Goal: Information Seeking & Learning: Check status

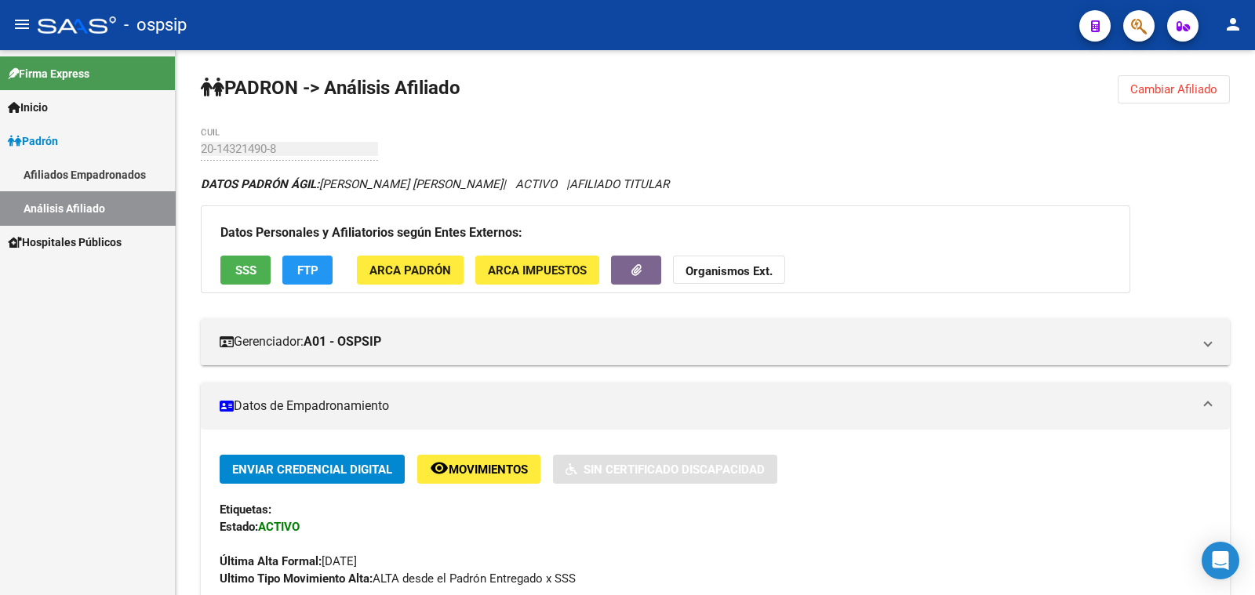
scroll to position [294, 0]
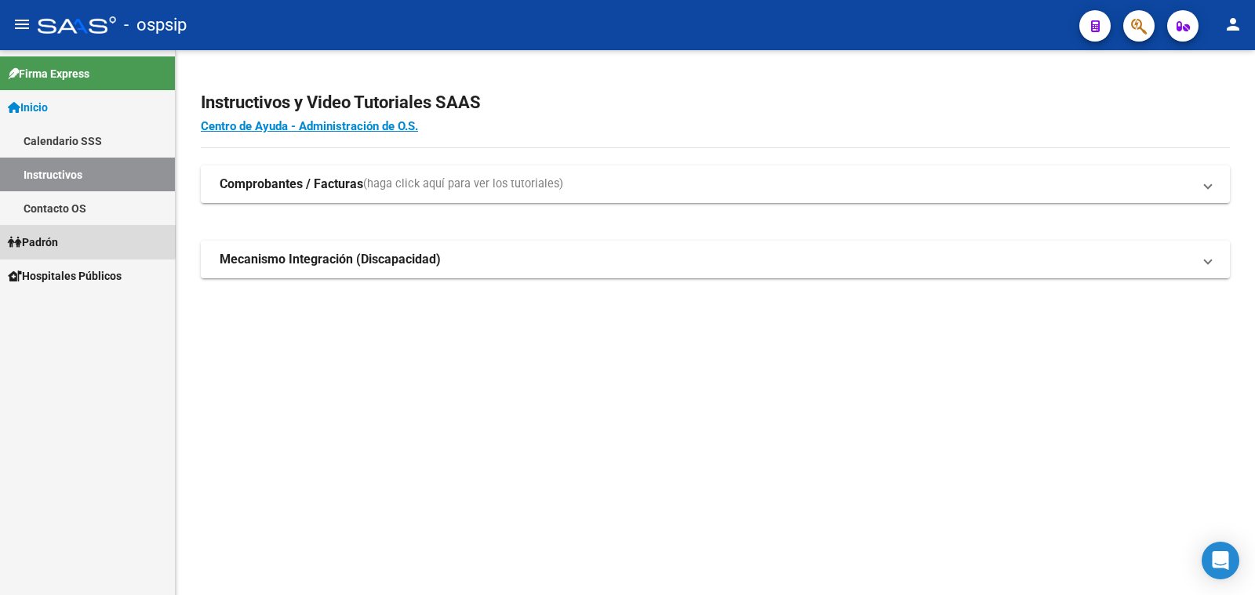
click at [44, 242] on span "Padrón" at bounding box center [33, 242] width 50 height 17
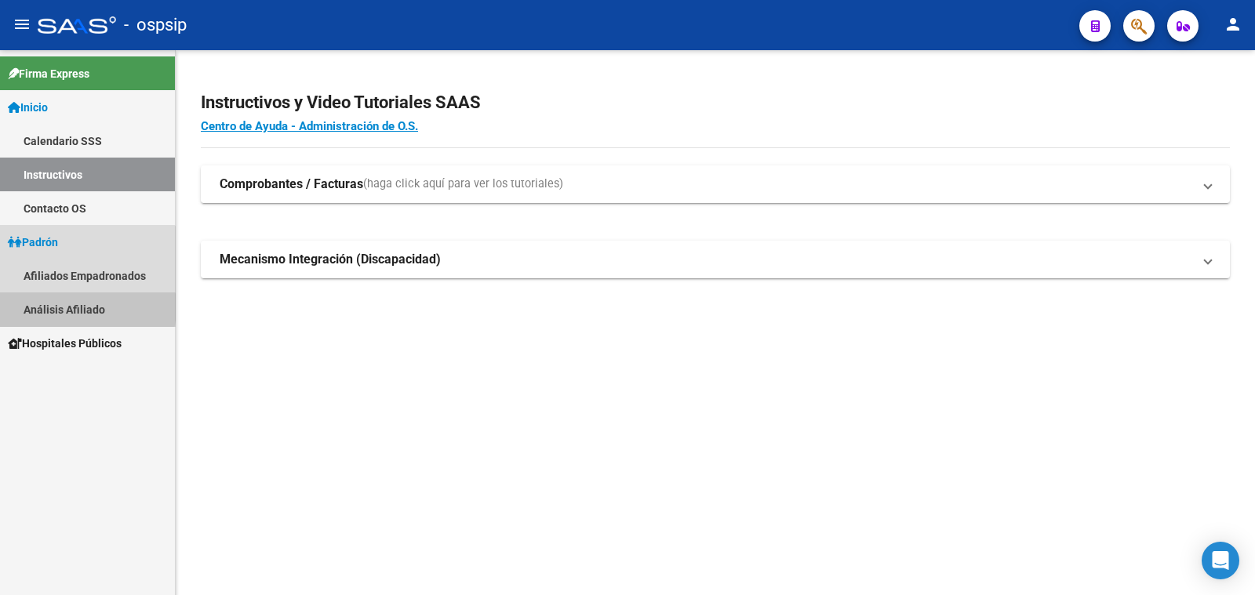
click at [61, 307] on link "Análisis Afiliado" at bounding box center [87, 309] width 175 height 34
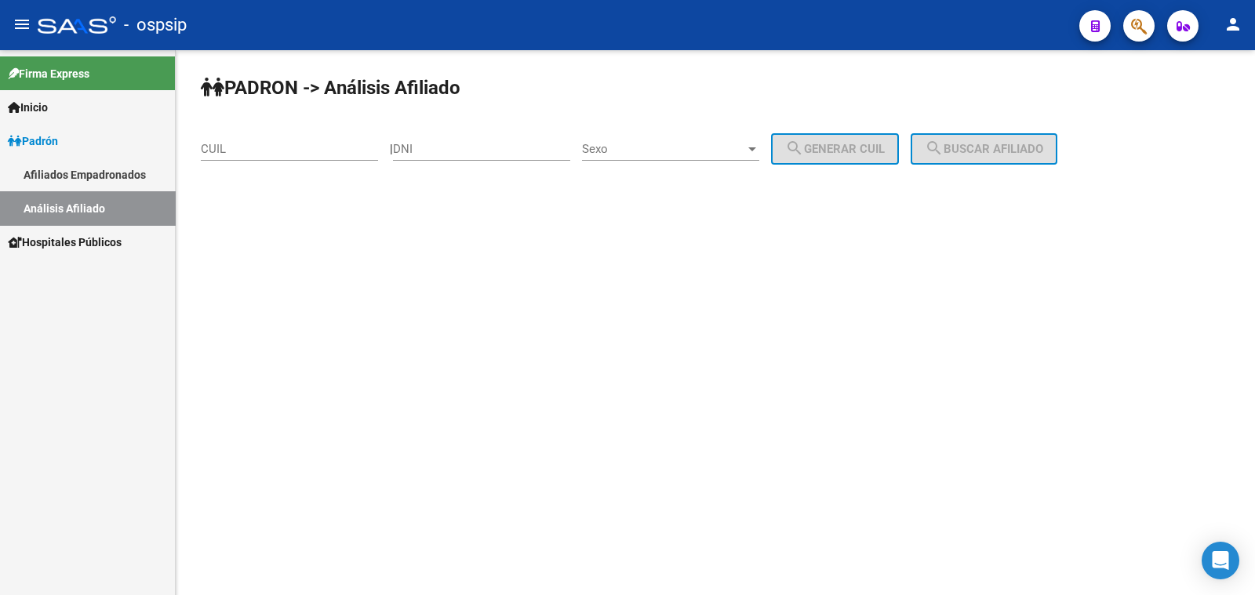
click at [420, 143] on input "DNI" at bounding box center [481, 149] width 177 height 14
type input "38390743"
click at [661, 152] on span "Sexo" at bounding box center [663, 149] width 163 height 14
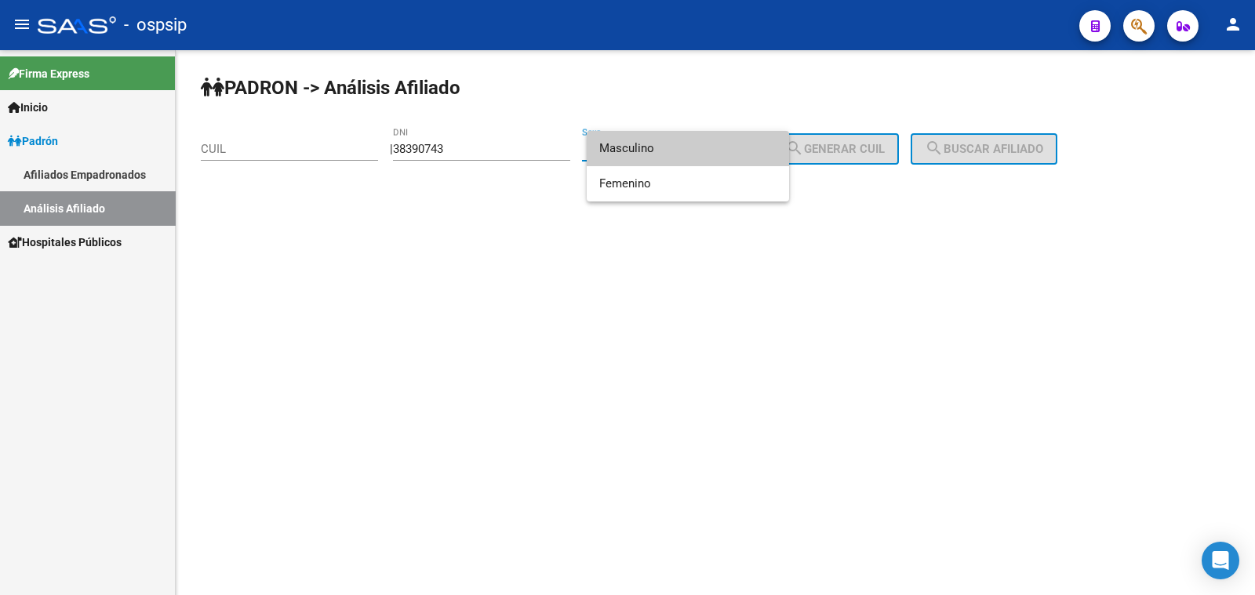
click at [661, 152] on span "Masculino" at bounding box center [687, 148] width 177 height 35
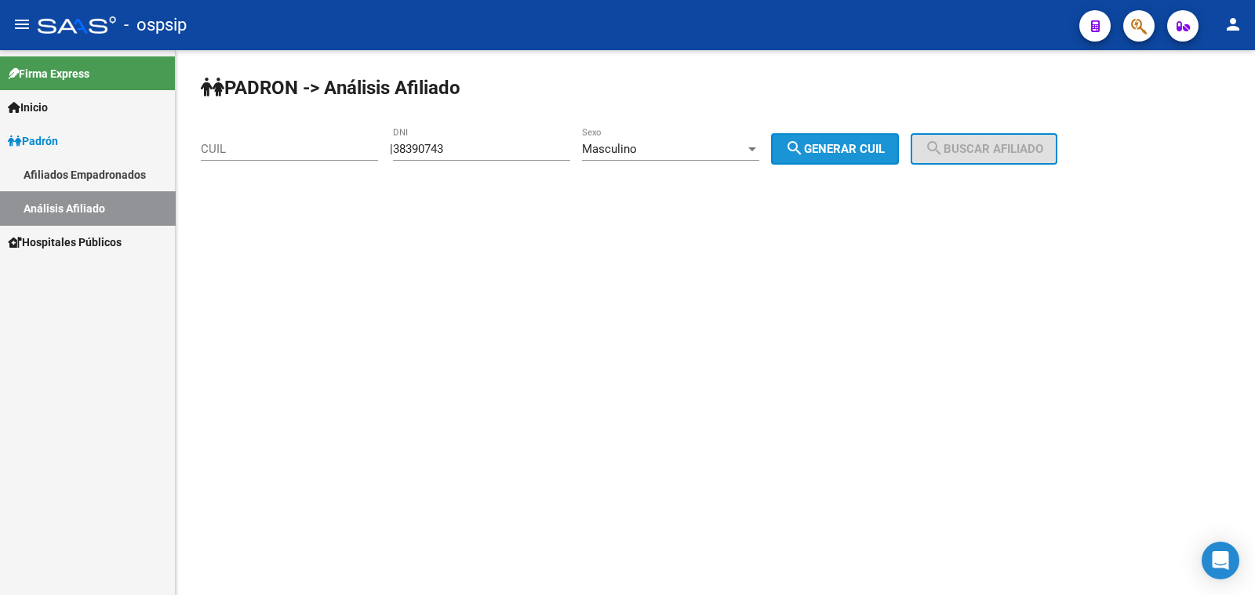
click at [856, 143] on span "search Generar CUIL" at bounding box center [835, 149] width 100 height 14
type input "20-38390743-9"
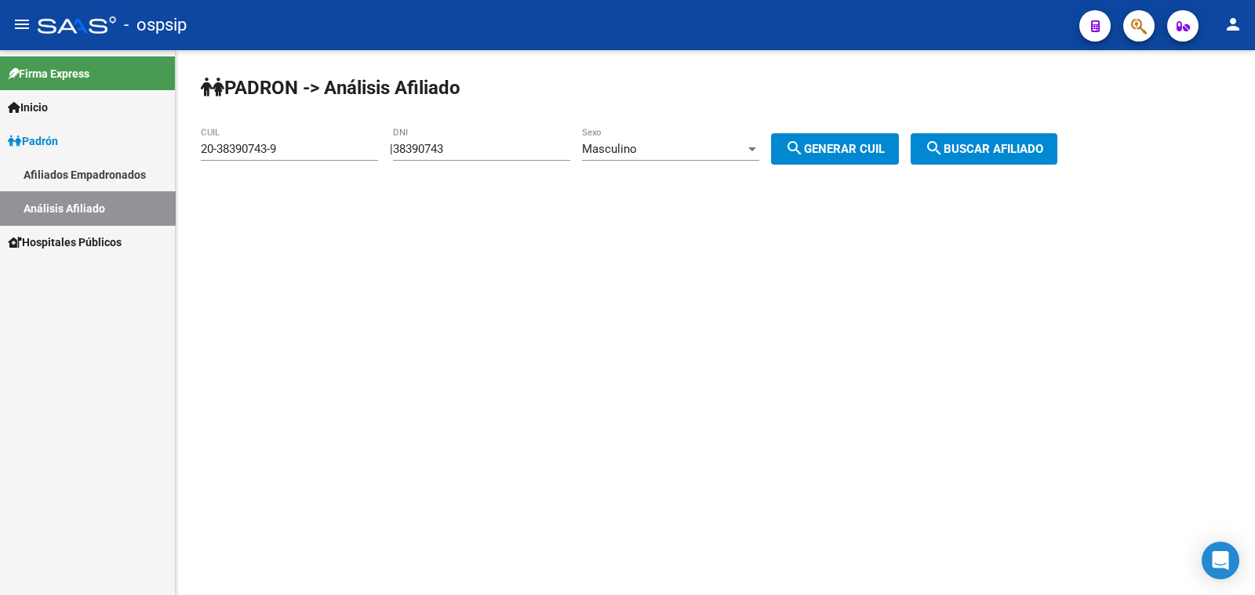
click at [943, 146] on mat-icon "search" at bounding box center [934, 148] width 19 height 19
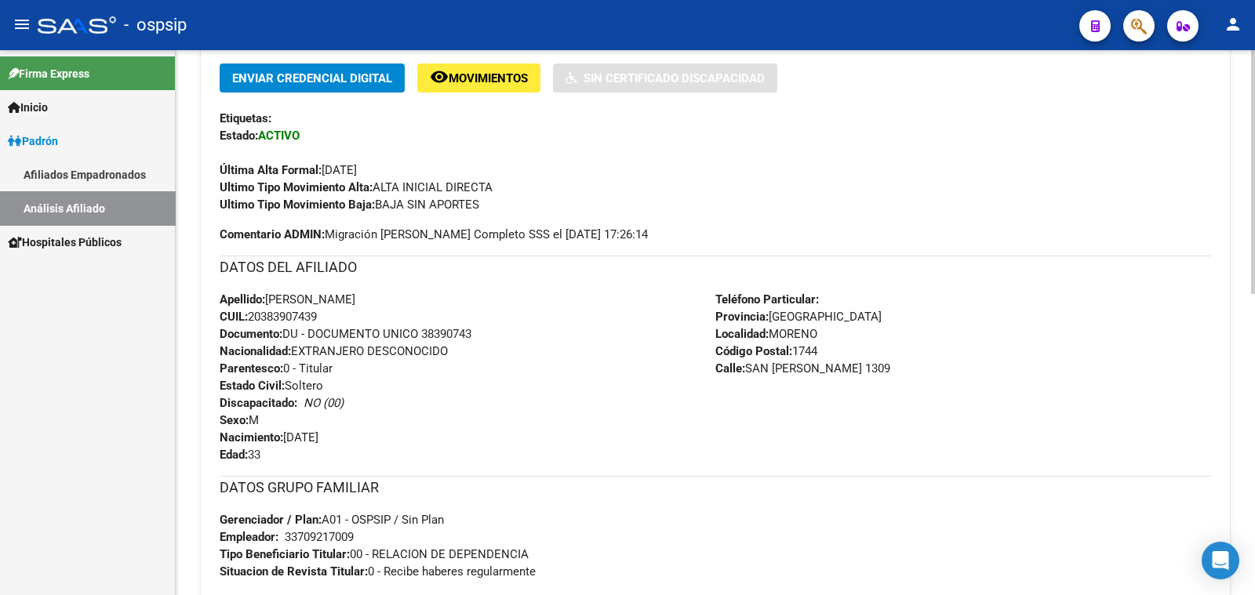
scroll to position [671, 0]
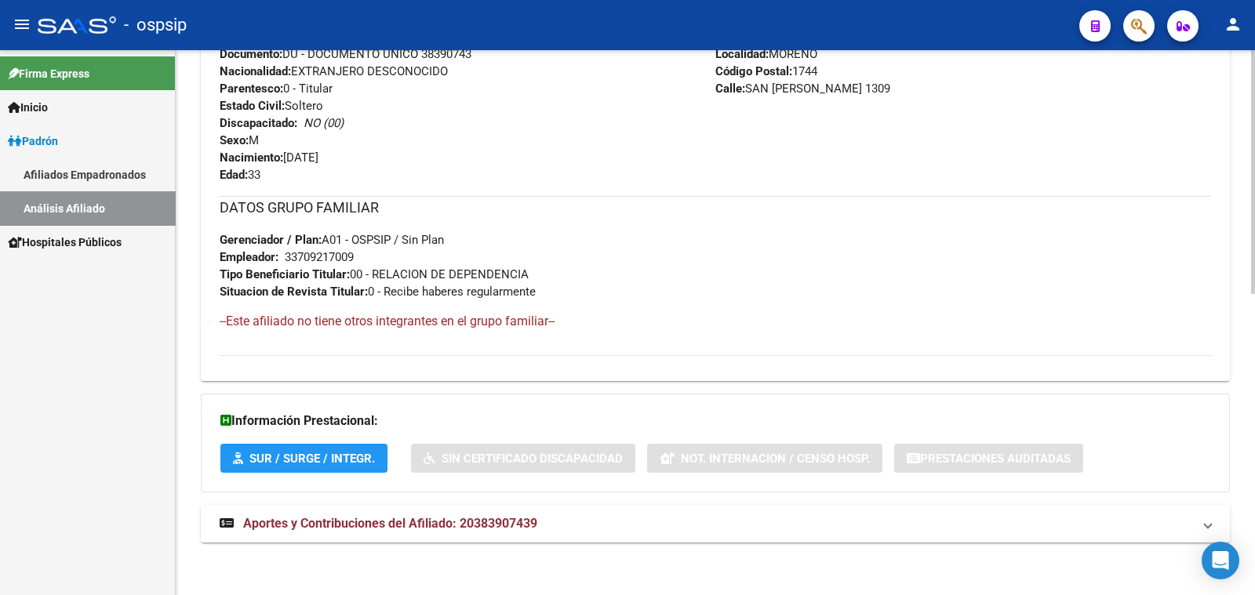
click at [432, 516] on span "Aportes y Contribuciones del Afiliado: 20383907439" at bounding box center [390, 523] width 294 height 15
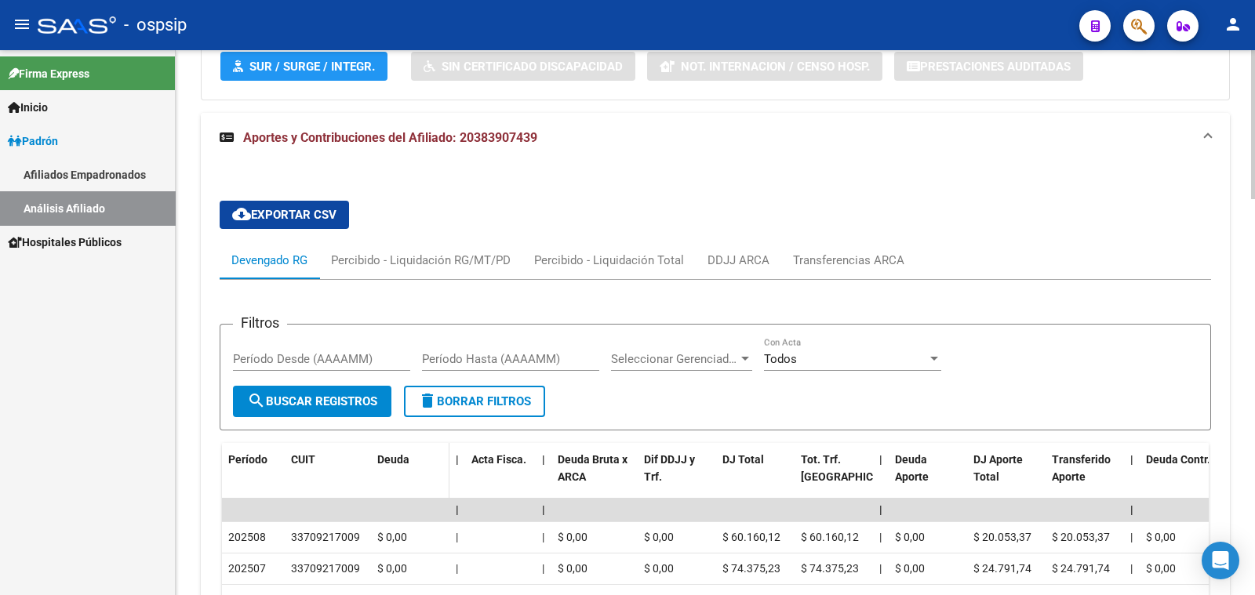
scroll to position [1161, 0]
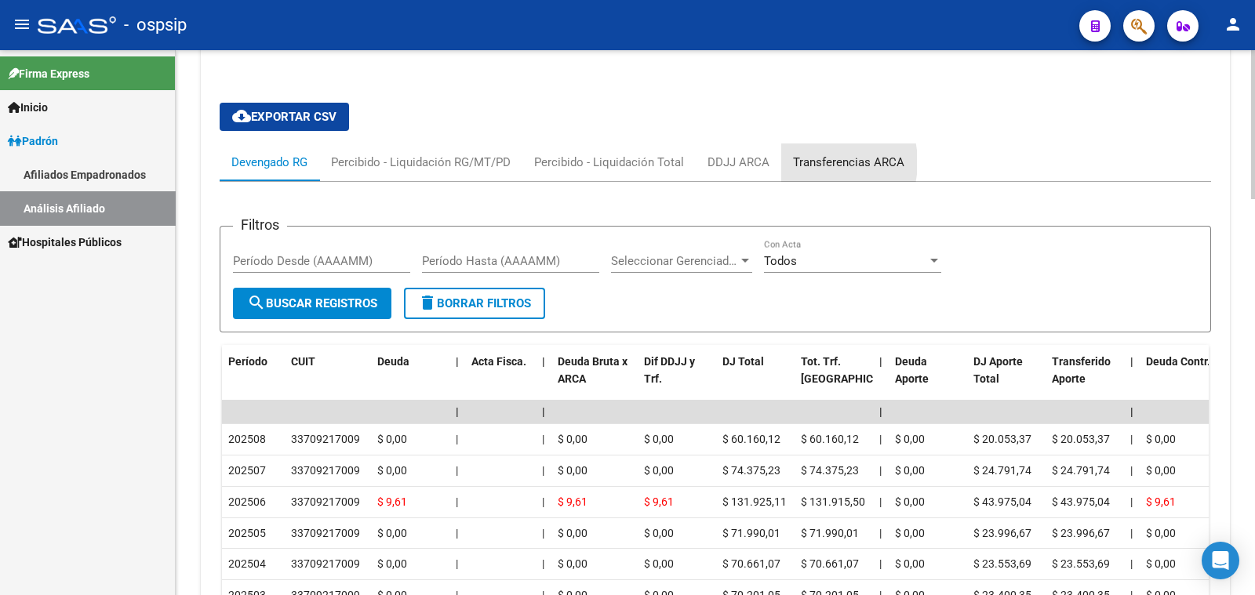
click at [814, 160] on div "Transferencias ARCA" at bounding box center [848, 162] width 111 height 17
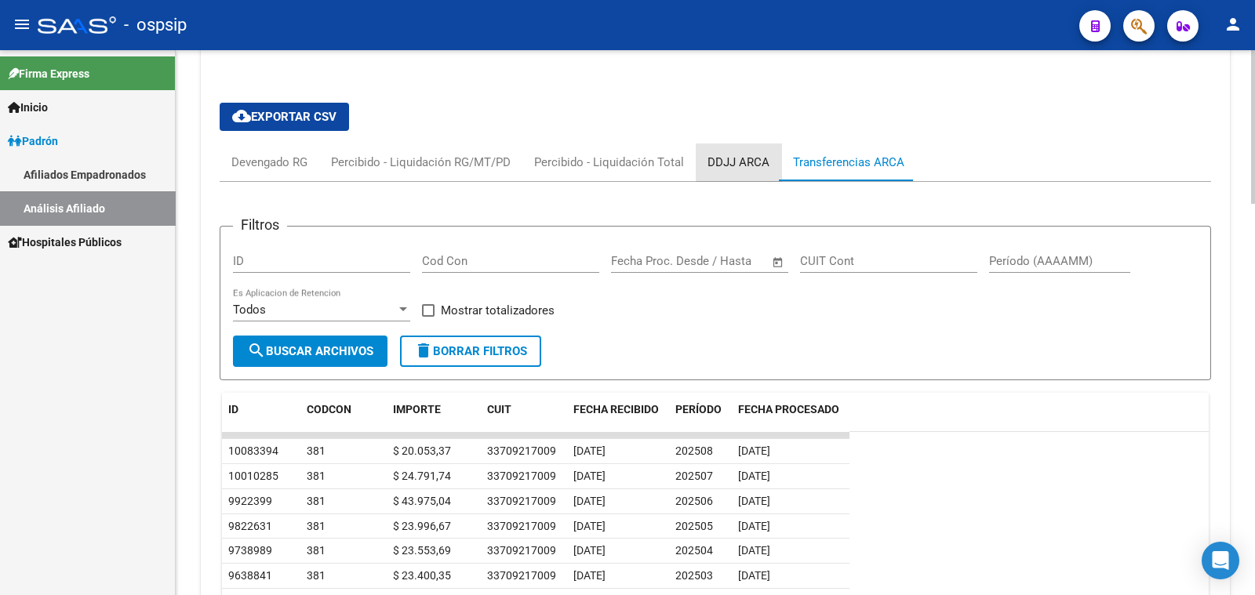
click at [739, 158] on div "DDJJ ARCA" at bounding box center [738, 162] width 62 height 17
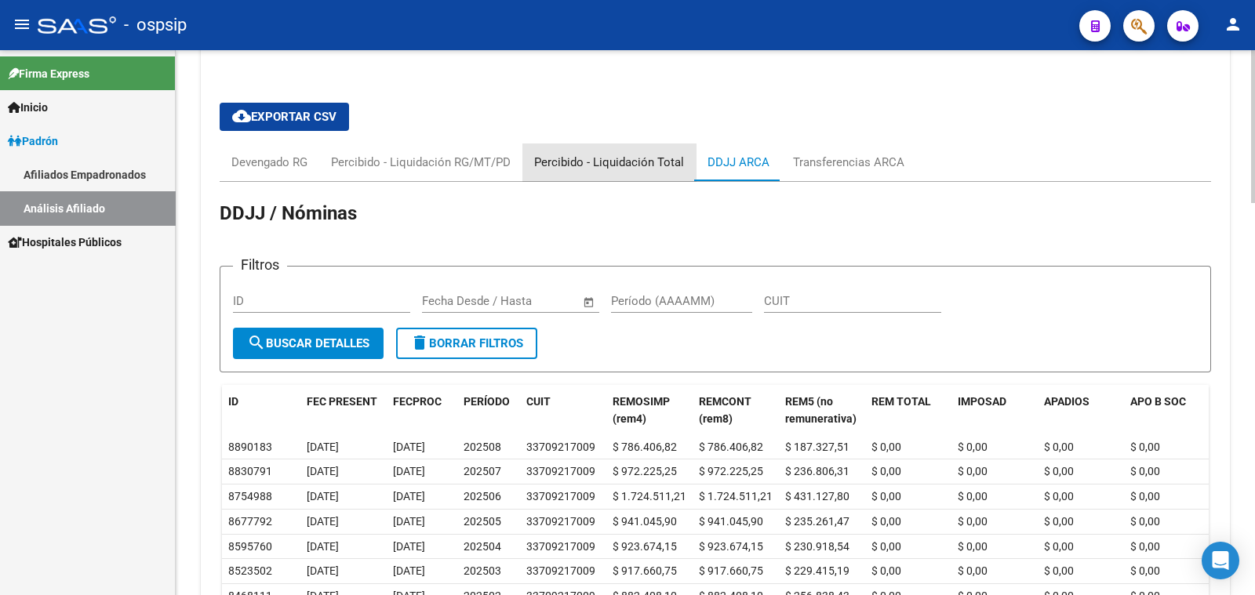
click at [645, 160] on div "Percibido - Liquidación Total" at bounding box center [609, 162] width 150 height 17
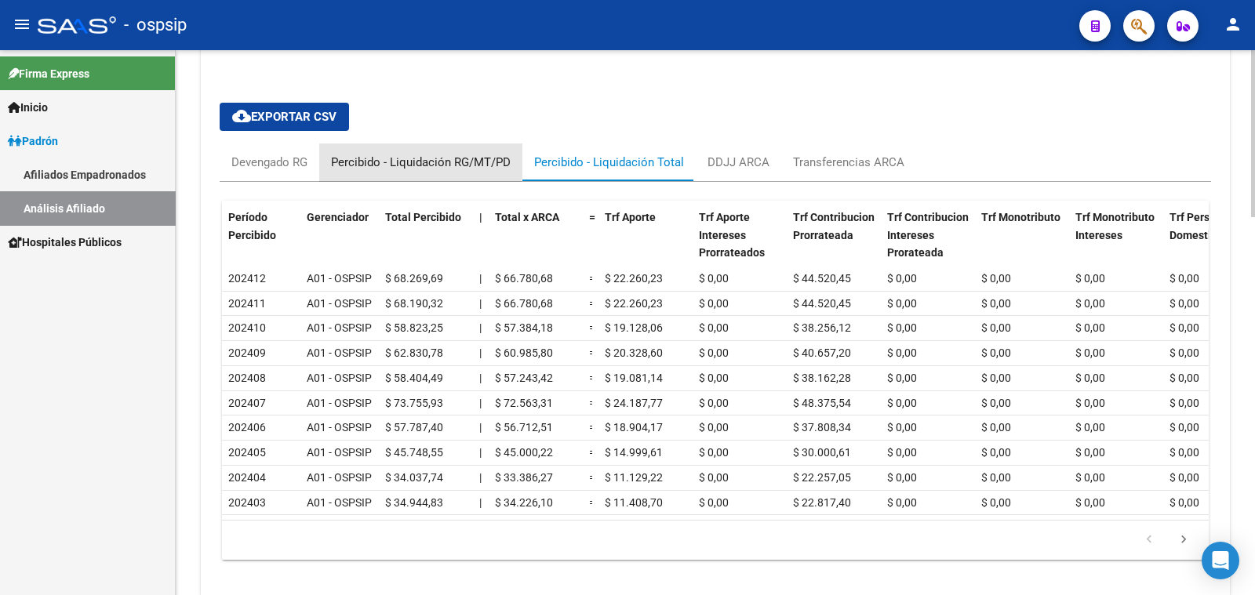
click at [412, 156] on div "Percibido - Liquidación RG/MT/PD" at bounding box center [421, 162] width 180 height 17
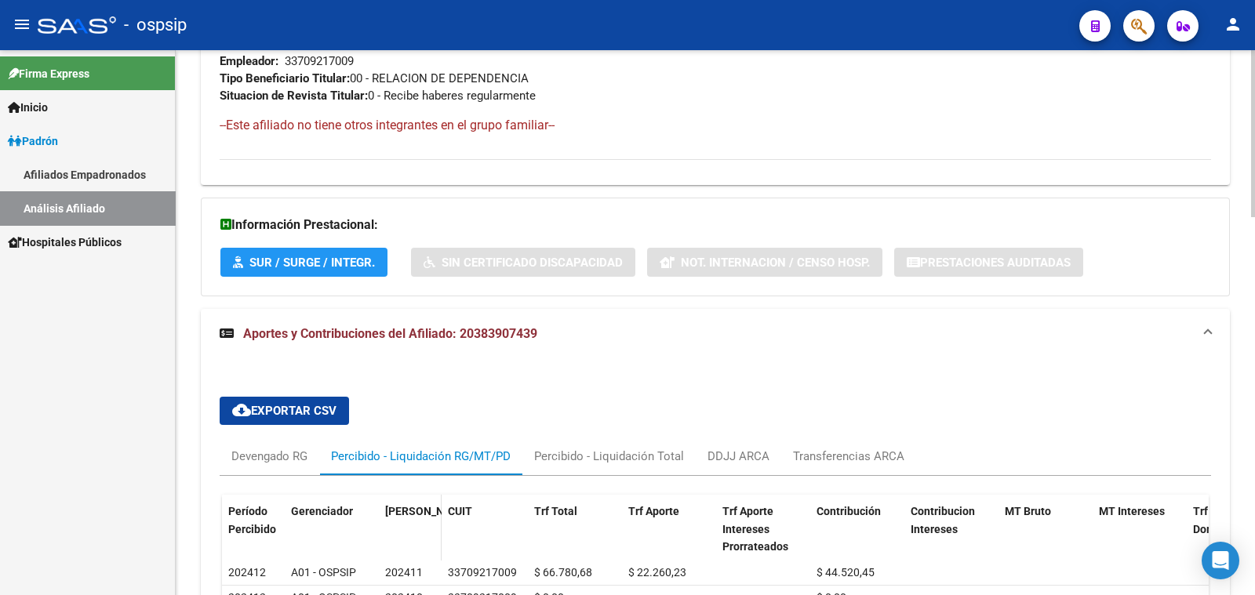
scroll to position [769, 0]
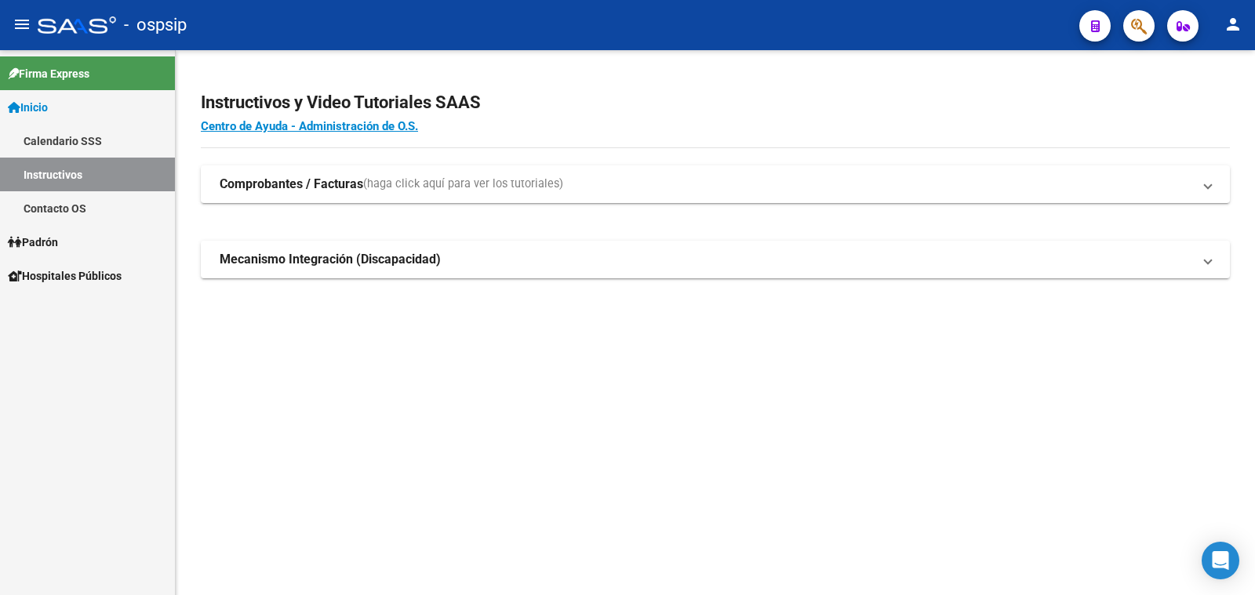
click at [47, 243] on span "Padrón" at bounding box center [33, 242] width 50 height 17
click at [43, 243] on span "Padrón" at bounding box center [33, 242] width 50 height 17
click at [60, 308] on link "Análisis Afiliado" at bounding box center [87, 309] width 175 height 34
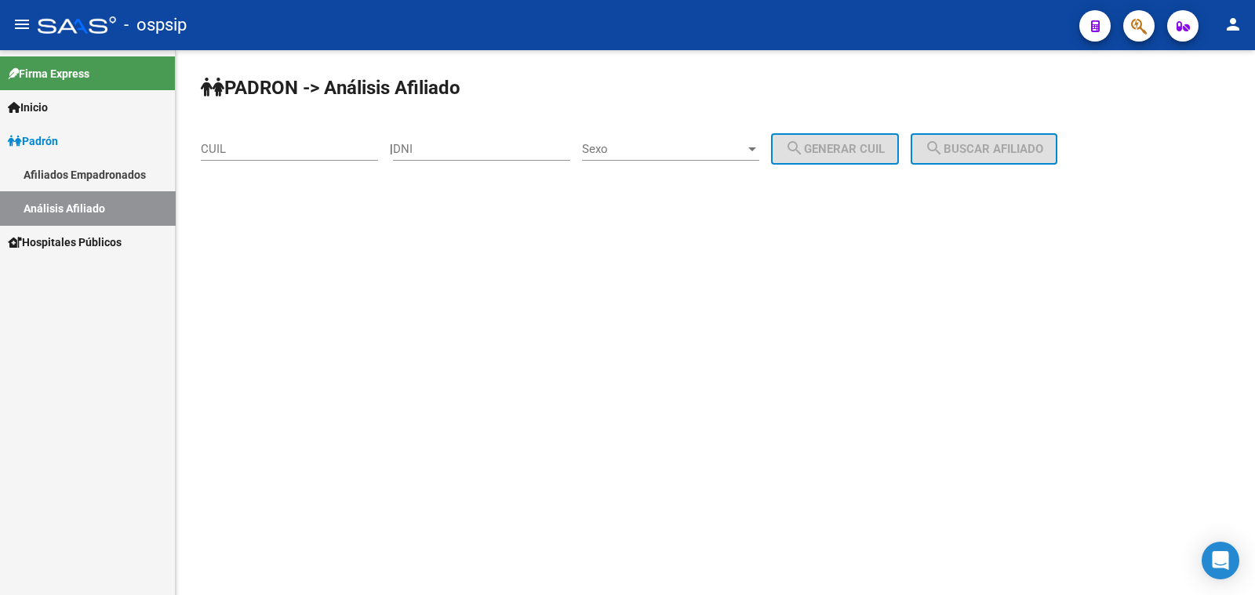
click at [490, 139] on div "DNI" at bounding box center [481, 144] width 177 height 34
drag, startPoint x: 490, startPoint y: 139, endPoint x: 452, endPoint y: 147, distance: 39.2
click at [452, 147] on input "DNI" at bounding box center [481, 149] width 177 height 14
paste input "21583177"
type input "21583177"
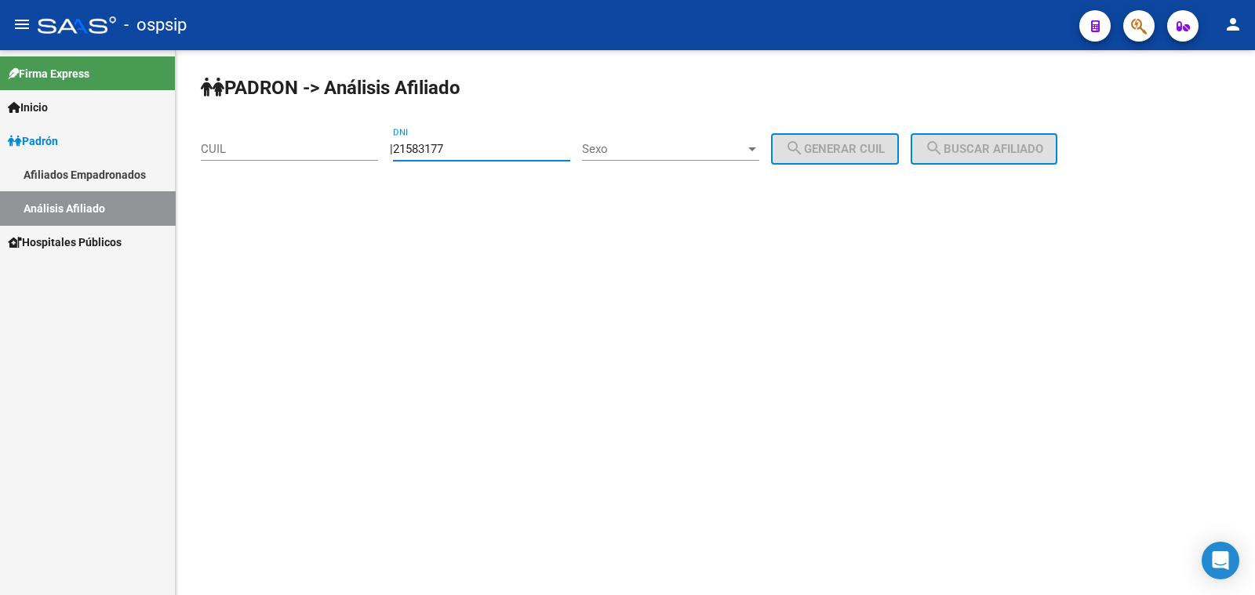
click at [686, 146] on span "Sexo" at bounding box center [663, 149] width 163 height 14
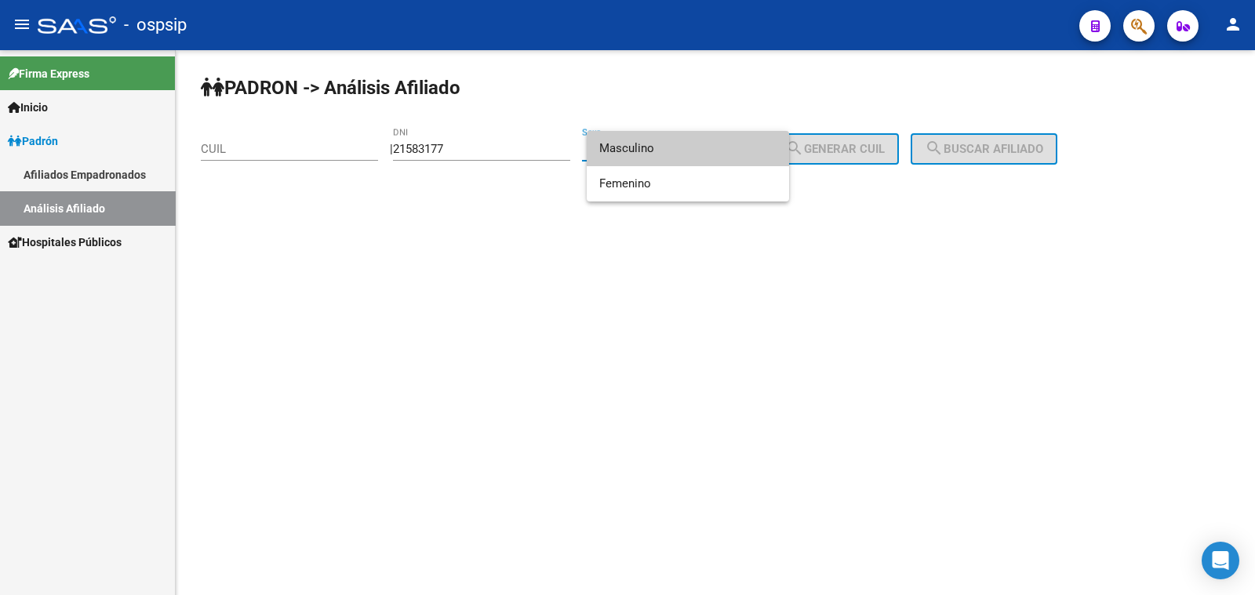
click at [686, 146] on span "Masculino" at bounding box center [687, 148] width 177 height 35
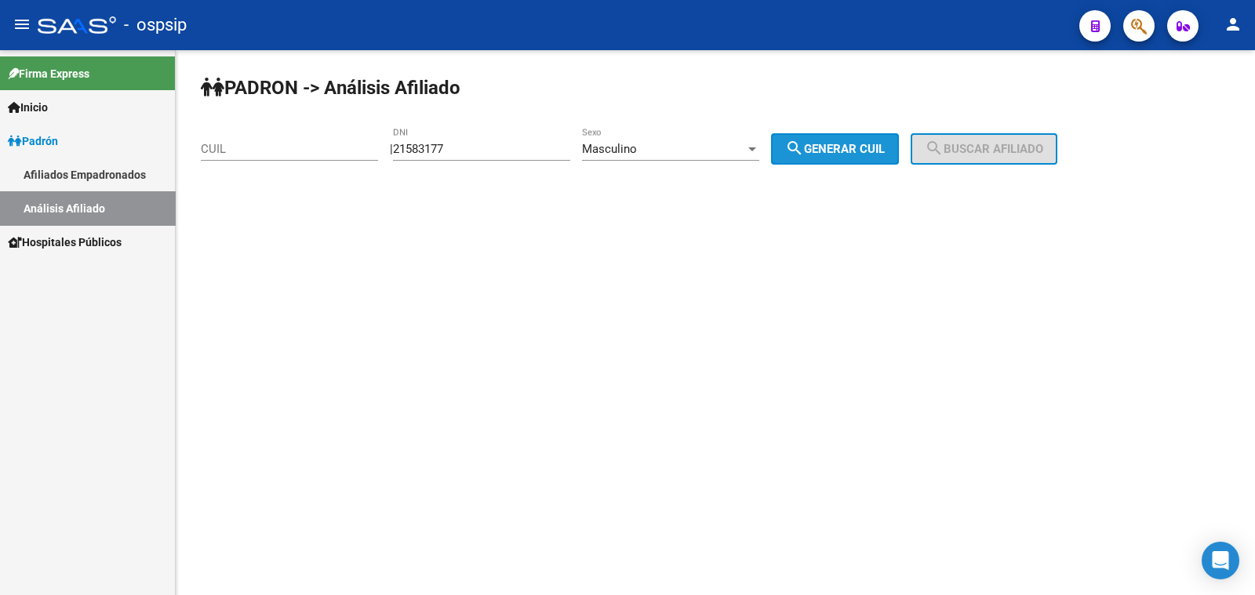
click at [856, 149] on span "search Generar CUIL" at bounding box center [835, 149] width 100 height 14
type input "23-21583177-9"
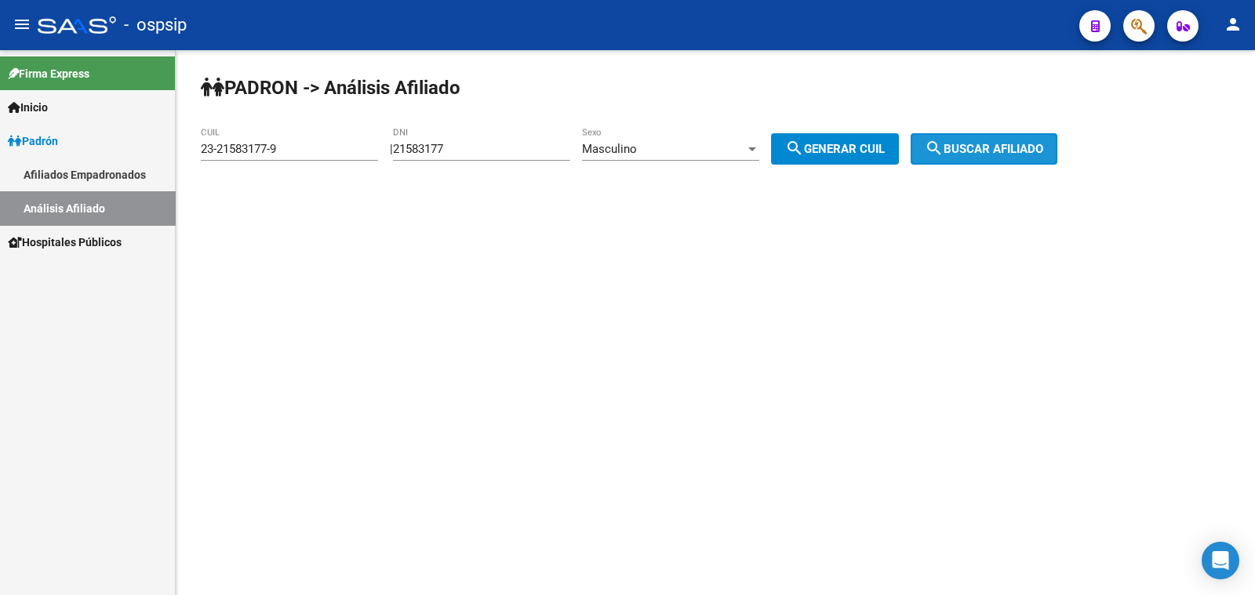
click at [990, 149] on span "search Buscar afiliado" at bounding box center [984, 149] width 118 height 14
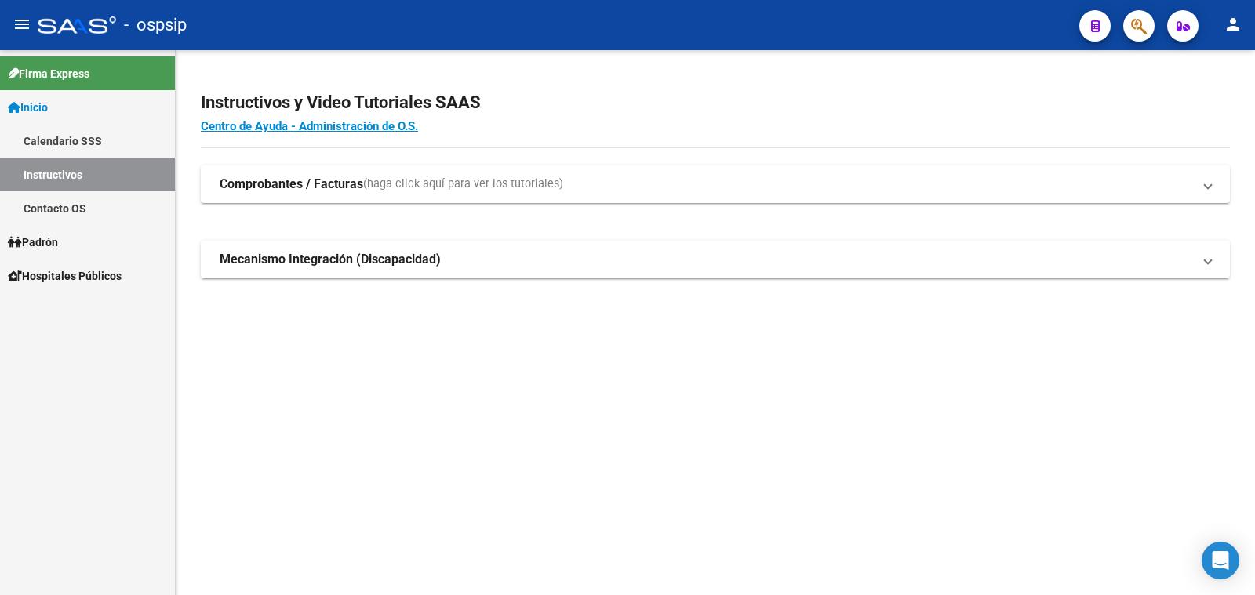
click at [53, 238] on span "Padrón" at bounding box center [33, 242] width 50 height 17
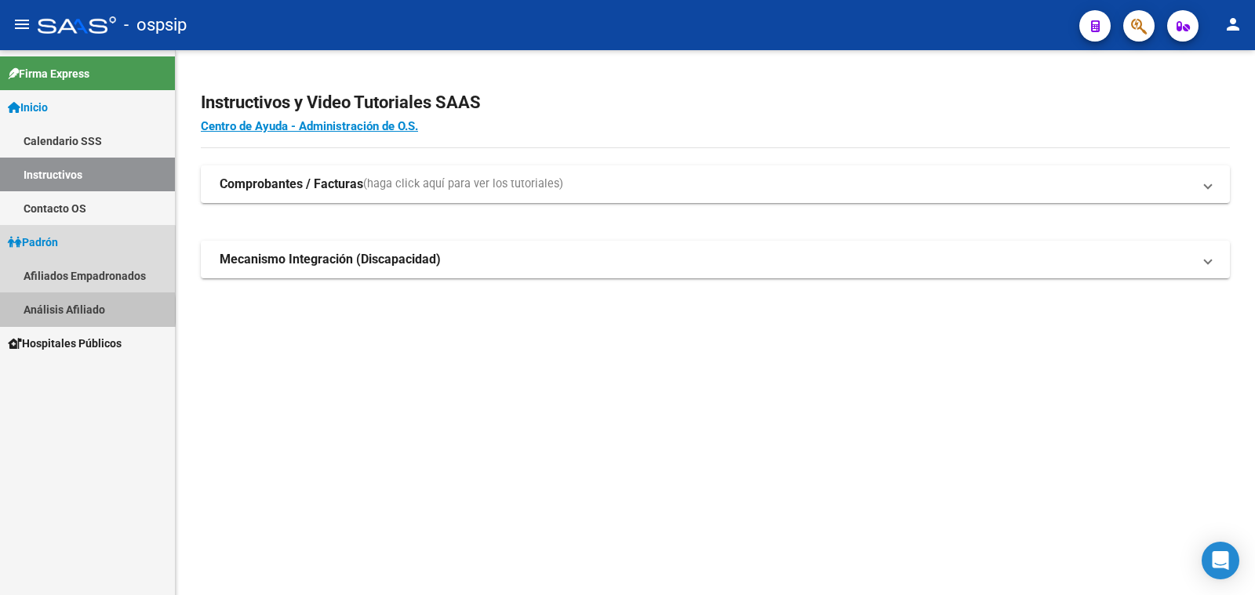
click at [76, 311] on link "Análisis Afiliado" at bounding box center [87, 309] width 175 height 34
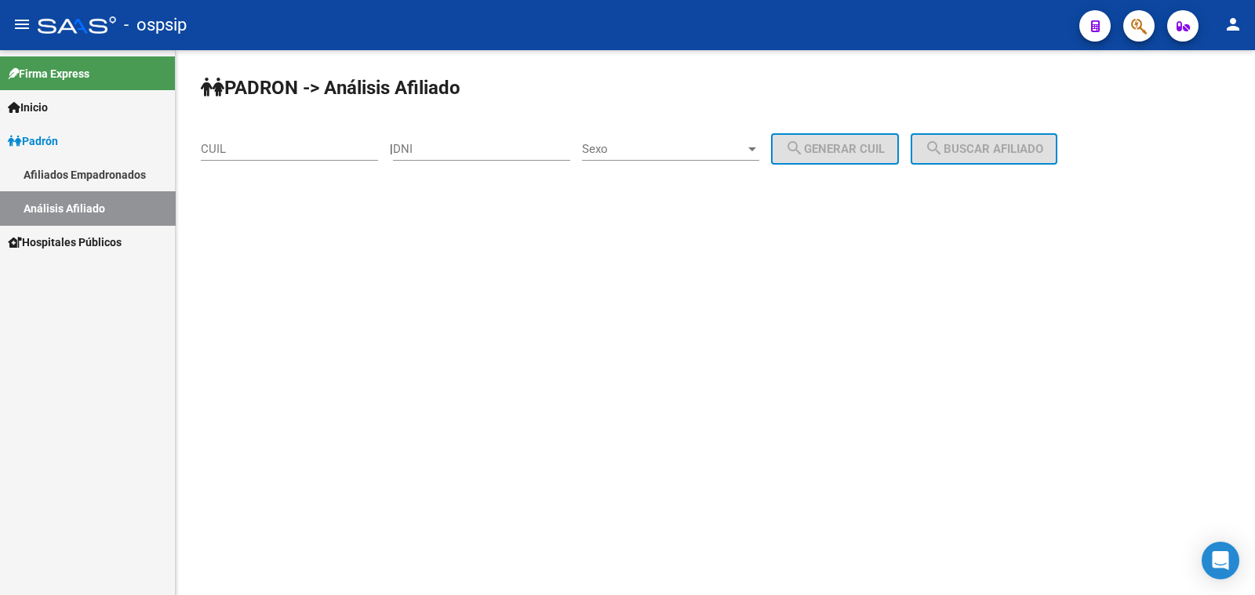
click at [435, 147] on input "DNI" at bounding box center [481, 149] width 177 height 14
paste input "21583177"
type input "21583177"
click at [688, 147] on span "Sexo" at bounding box center [663, 149] width 163 height 14
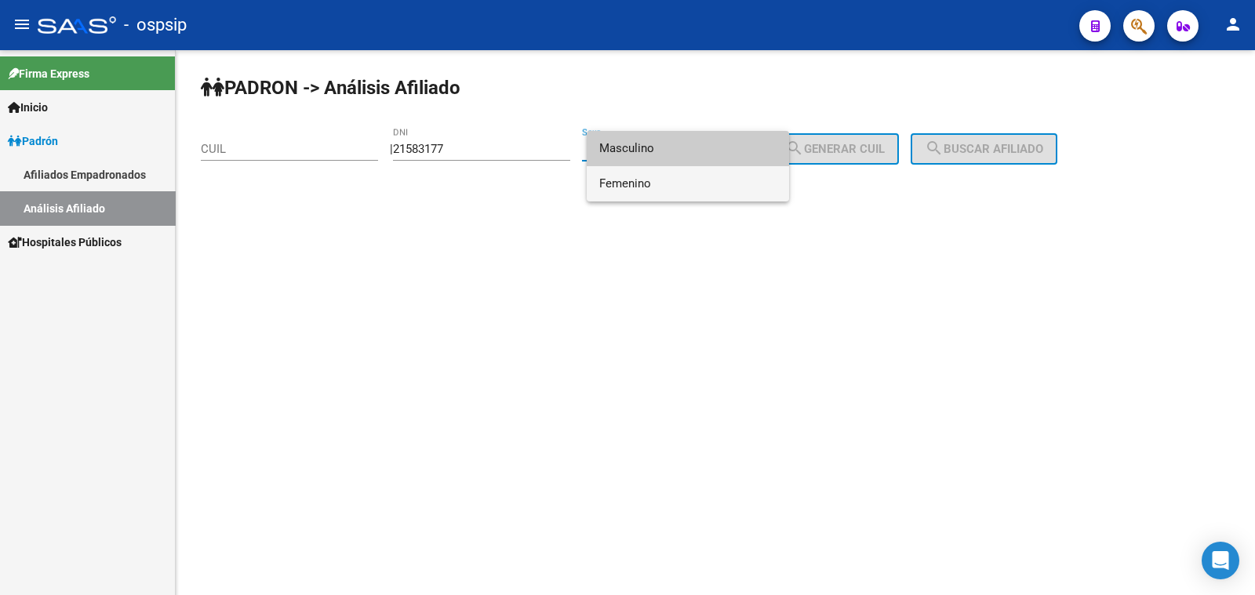
click at [702, 186] on span "Femenino" at bounding box center [687, 183] width 177 height 35
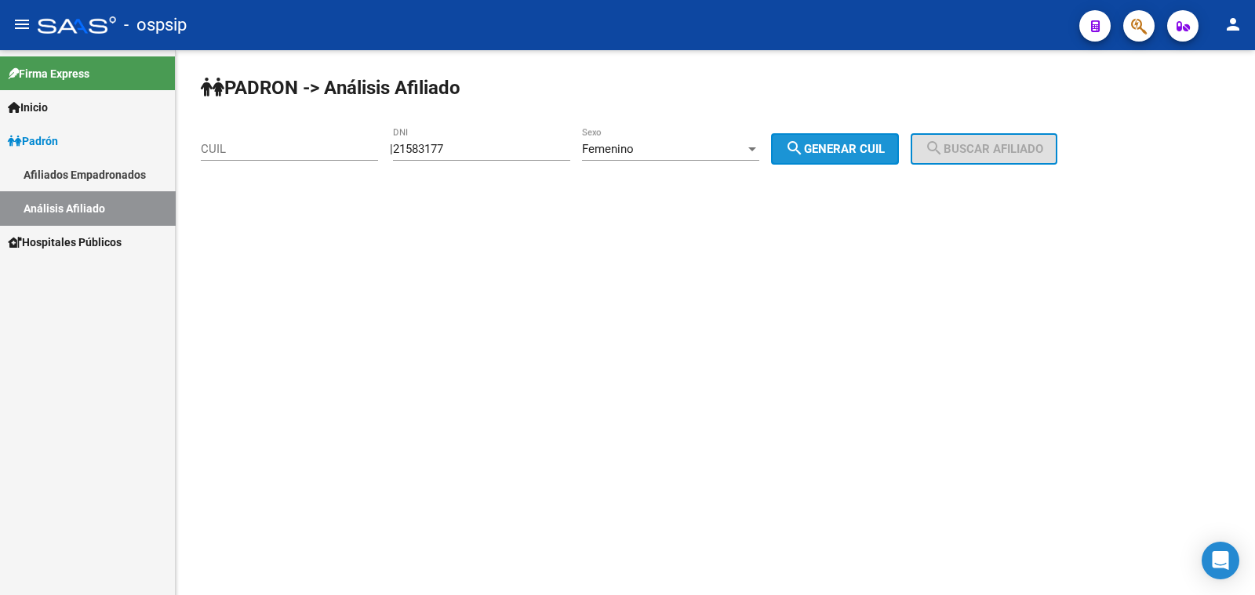
click at [877, 146] on span "search Generar CUIL" at bounding box center [835, 149] width 100 height 14
type input "27-21583177-4"
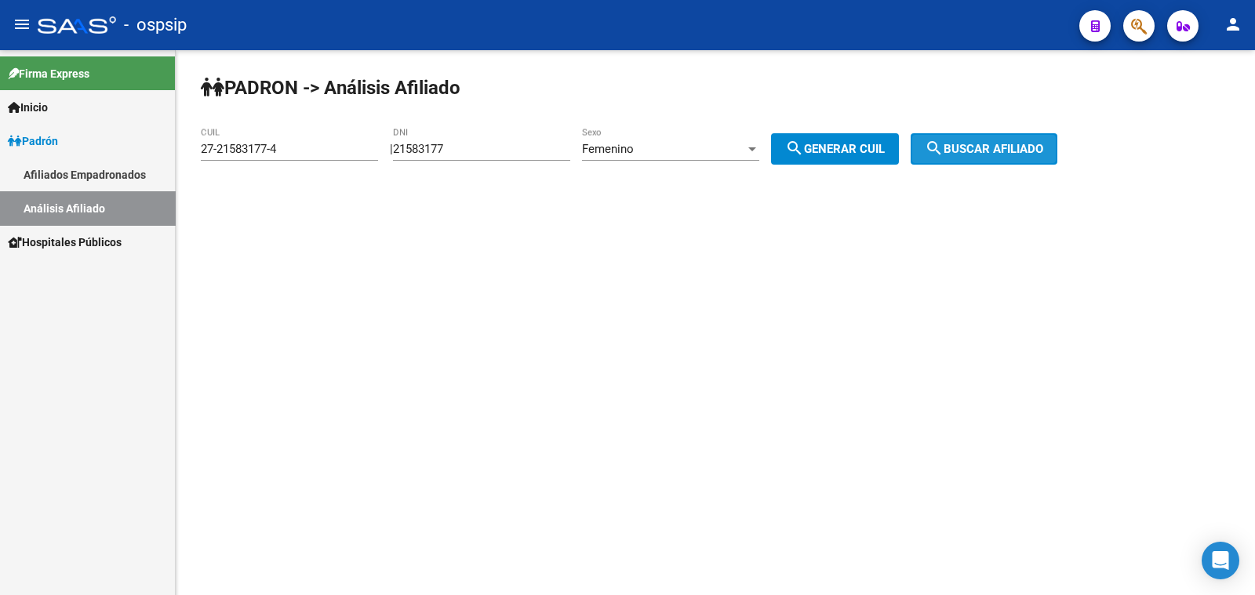
click at [1004, 152] on span "search Buscar afiliado" at bounding box center [984, 149] width 118 height 14
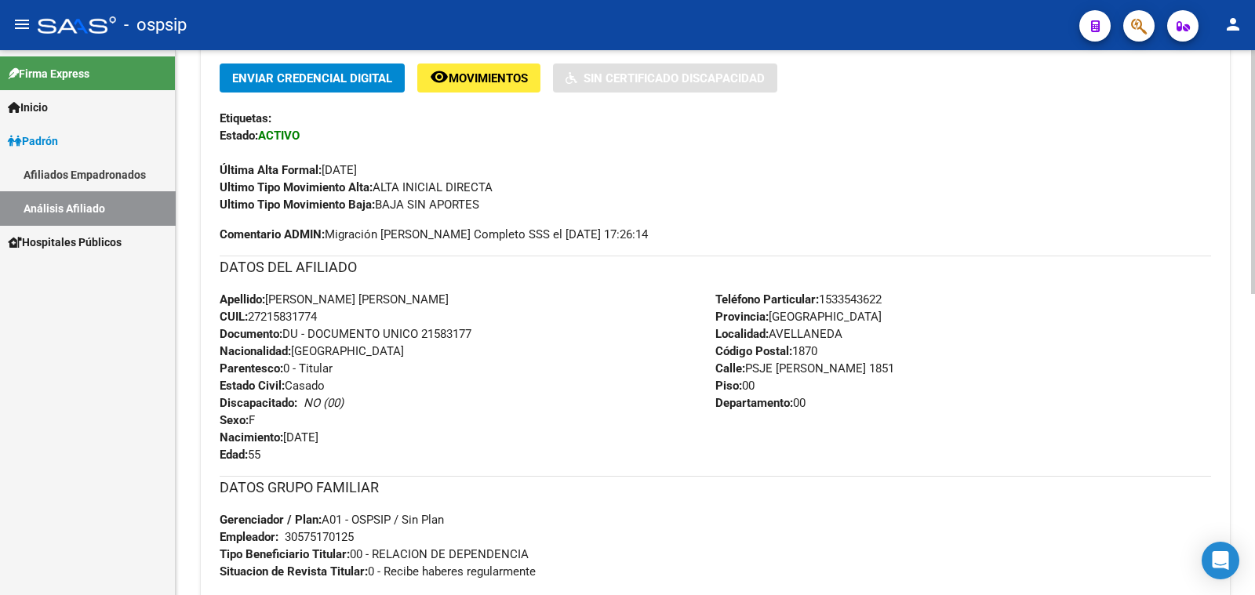
scroll to position [490, 0]
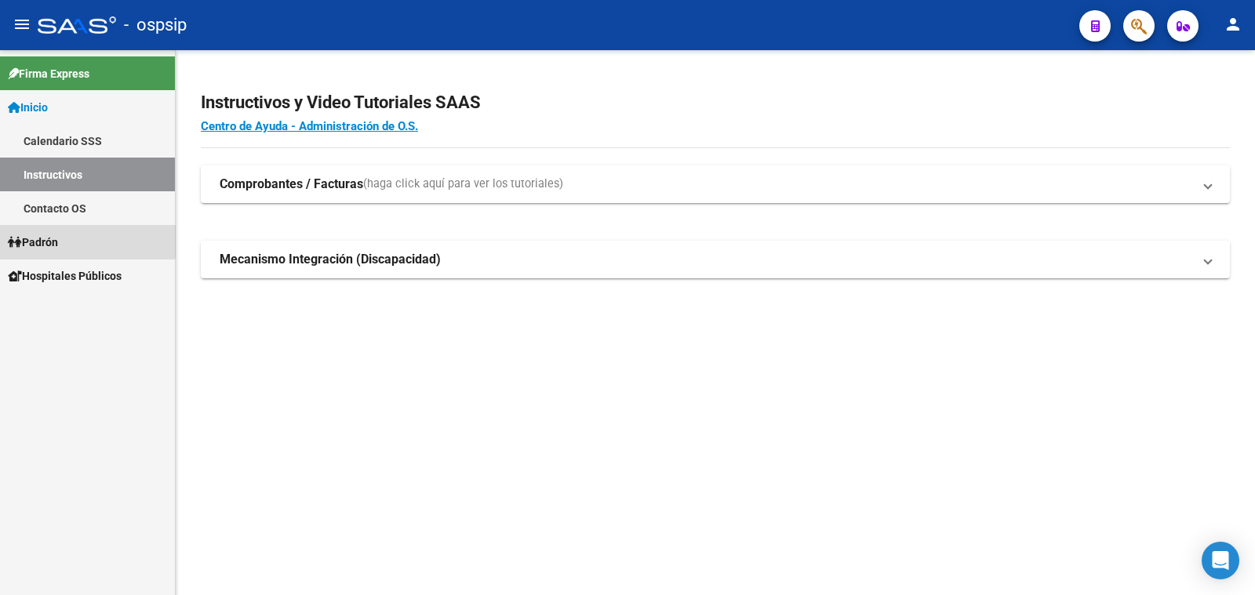
click at [58, 238] on span "Padrón" at bounding box center [33, 242] width 50 height 17
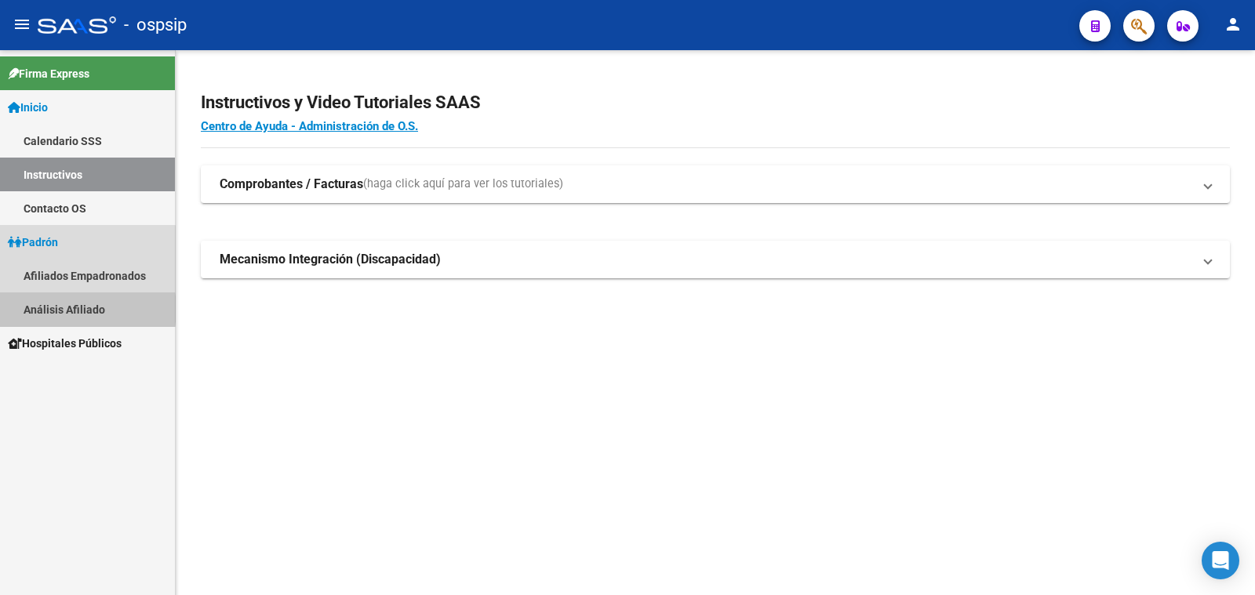
click at [67, 309] on link "Análisis Afiliado" at bounding box center [87, 309] width 175 height 34
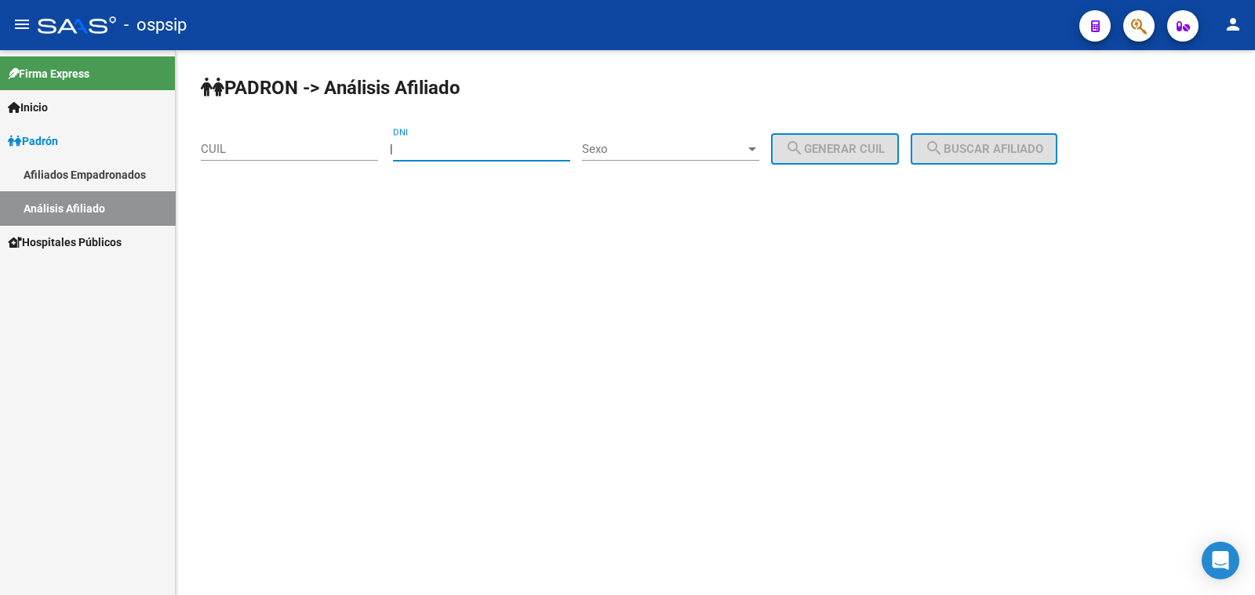
click at [449, 143] on input "DNI" at bounding box center [481, 149] width 177 height 14
type input "31353732"
click at [710, 151] on span "Sexo" at bounding box center [663, 149] width 163 height 14
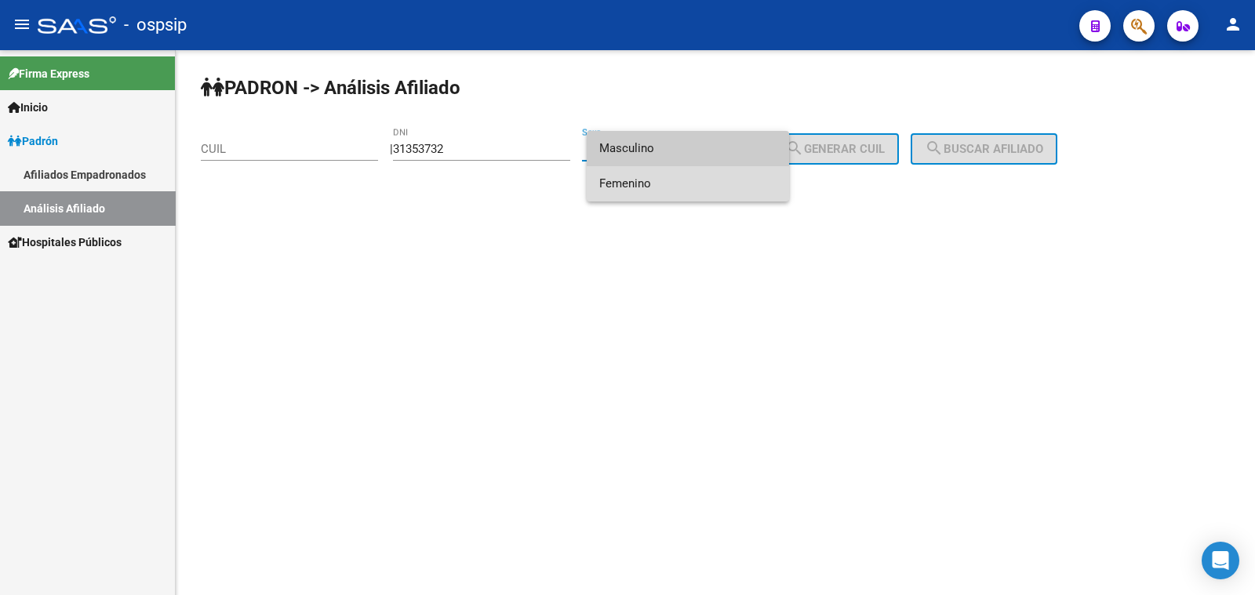
click at [703, 180] on span "Femenino" at bounding box center [687, 183] width 177 height 35
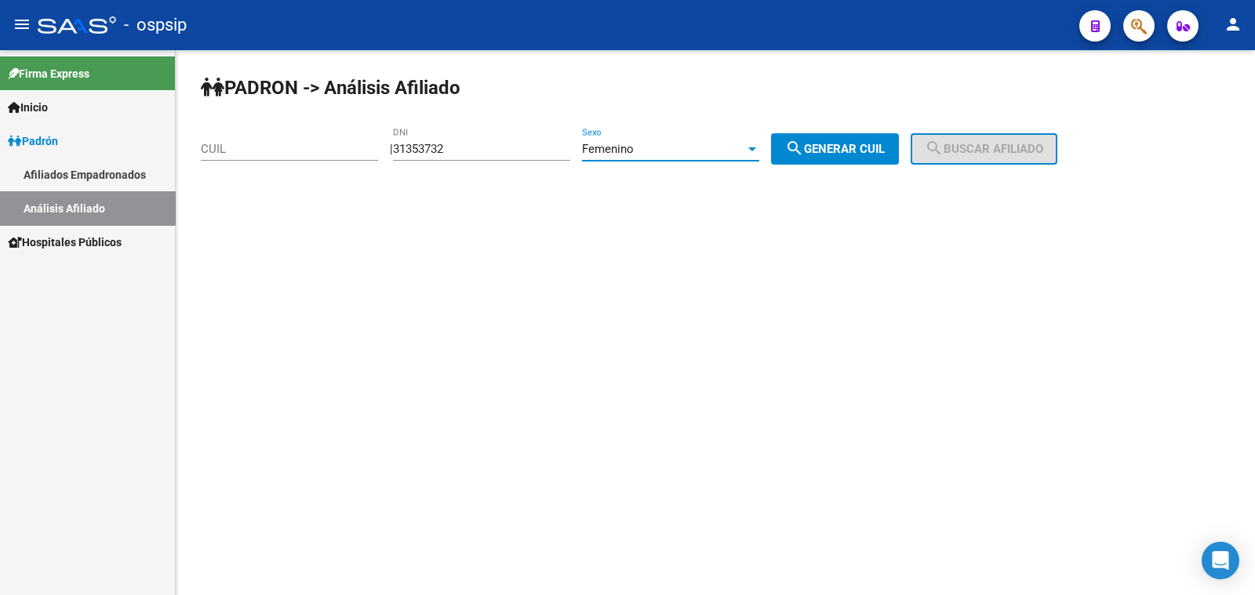
click at [858, 139] on button "search Generar CUIL" at bounding box center [835, 148] width 128 height 31
type input "27-31353732-9"
click at [995, 138] on button "search Buscar afiliado" at bounding box center [983, 148] width 147 height 31
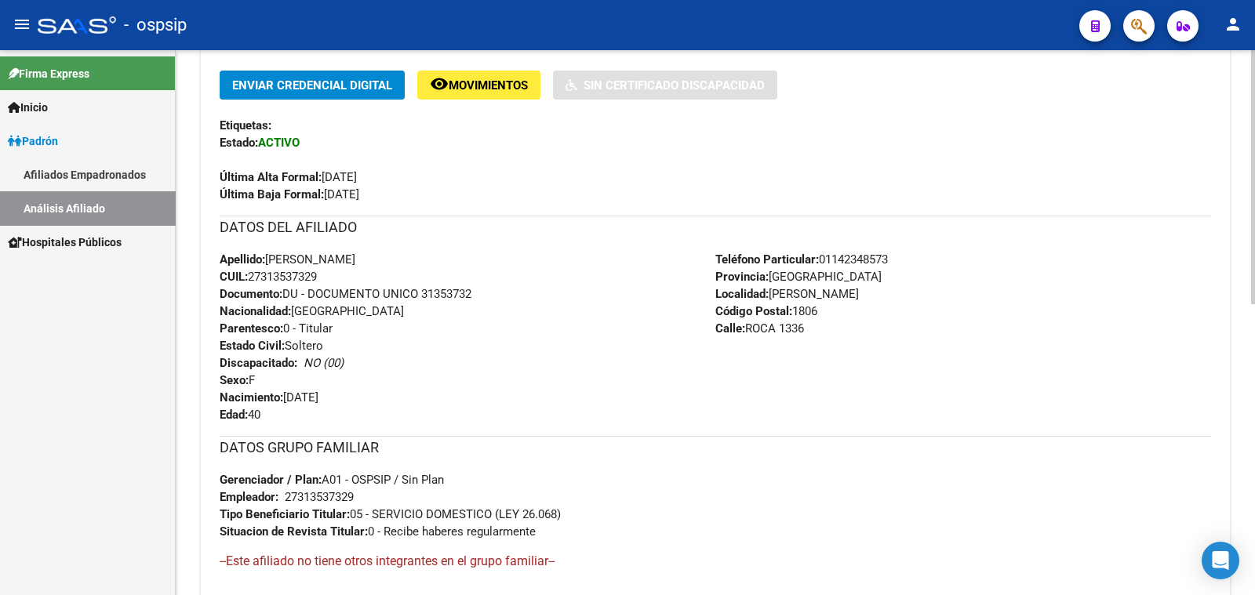
scroll to position [330, 0]
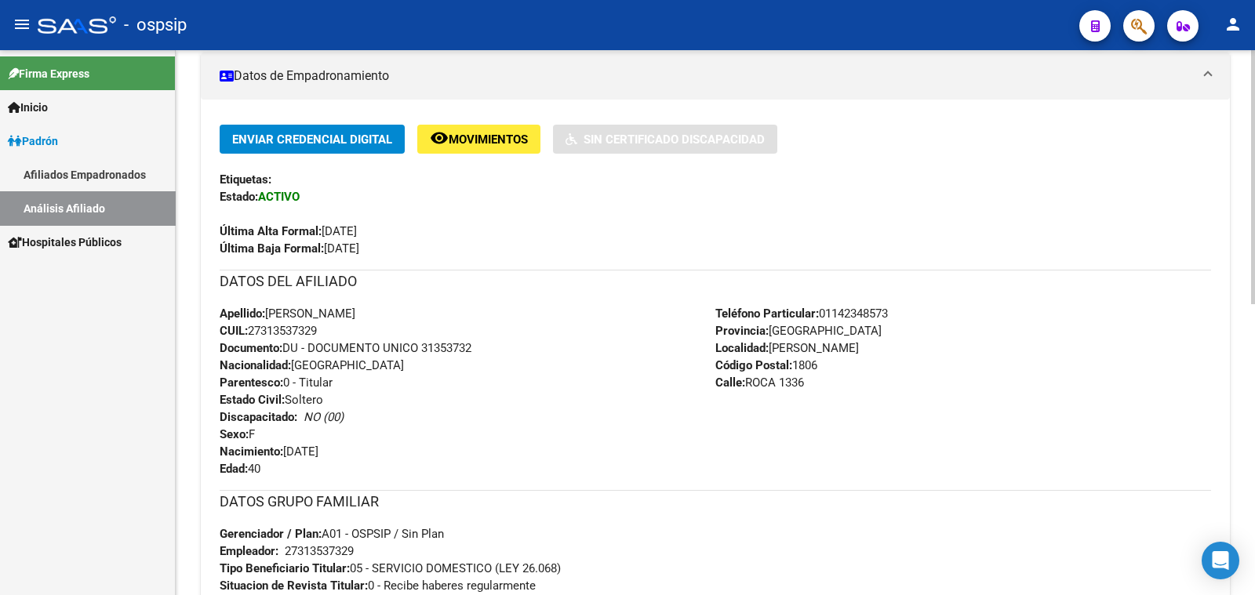
drag, startPoint x: 423, startPoint y: 340, endPoint x: 489, endPoint y: 340, distance: 65.9
click at [489, 340] on div "Apellido: [PERSON_NAME]: 27313537329 Documento: DU - DOCUMENTO UNICO 31353732 N…" at bounding box center [468, 391] width 496 height 173
copy span "31353732"
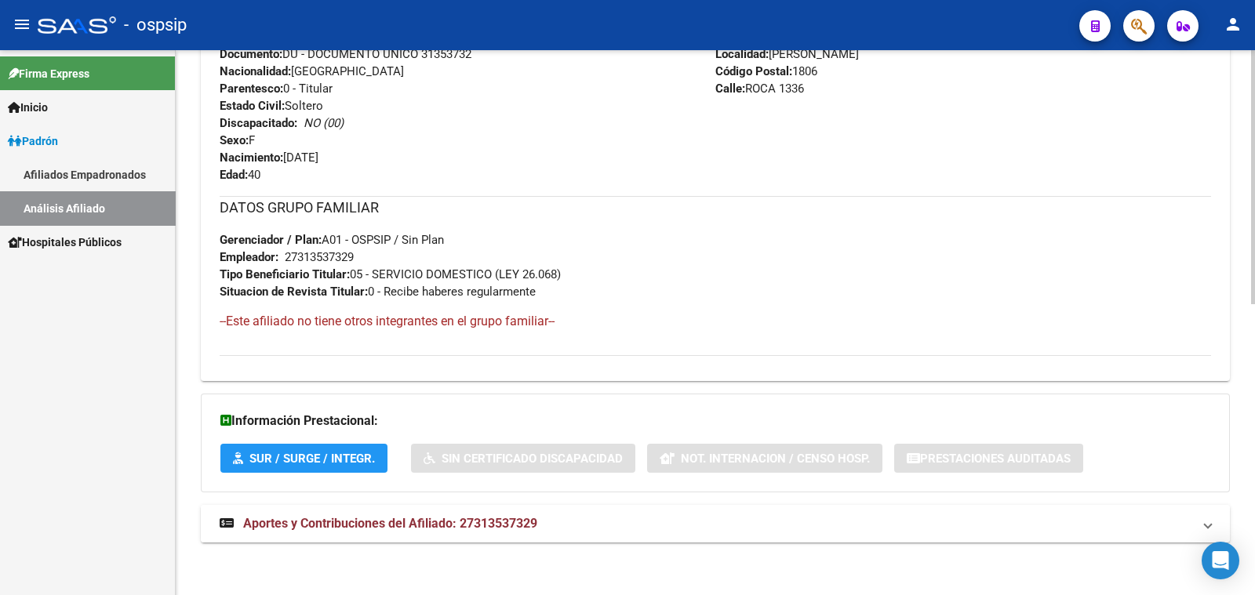
click at [357, 518] on span "Aportes y Contribuciones del Afiliado: 27313537329" at bounding box center [390, 523] width 294 height 15
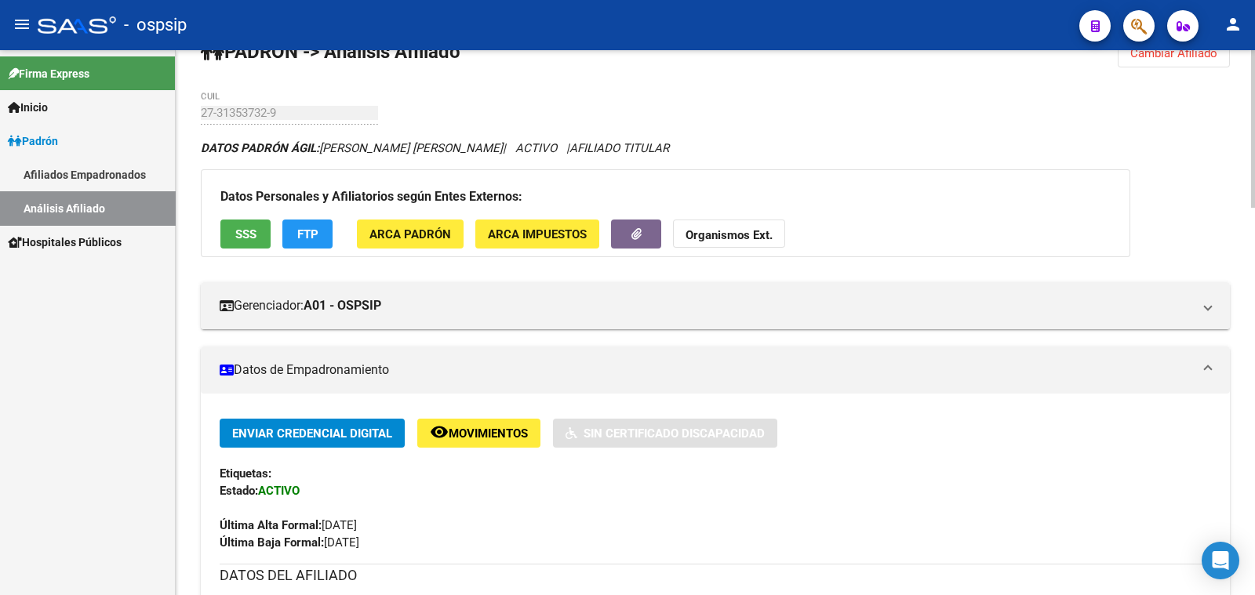
scroll to position [0, 0]
